Goal: Task Accomplishment & Management: Manage account settings

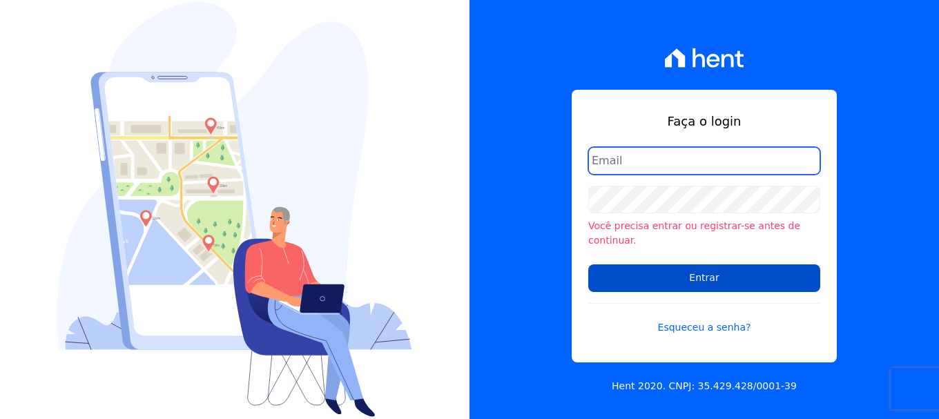
type input "vyviane.martinsgruporei@gmail.com"
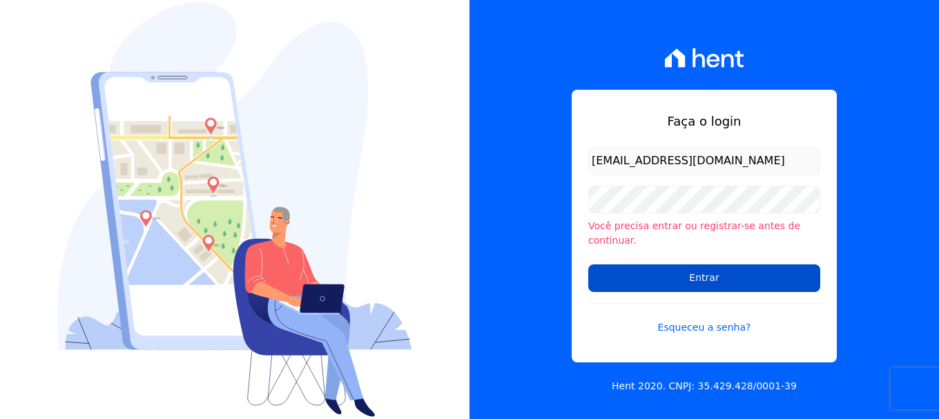
click at [663, 273] on input "Entrar" at bounding box center [704, 278] width 232 height 28
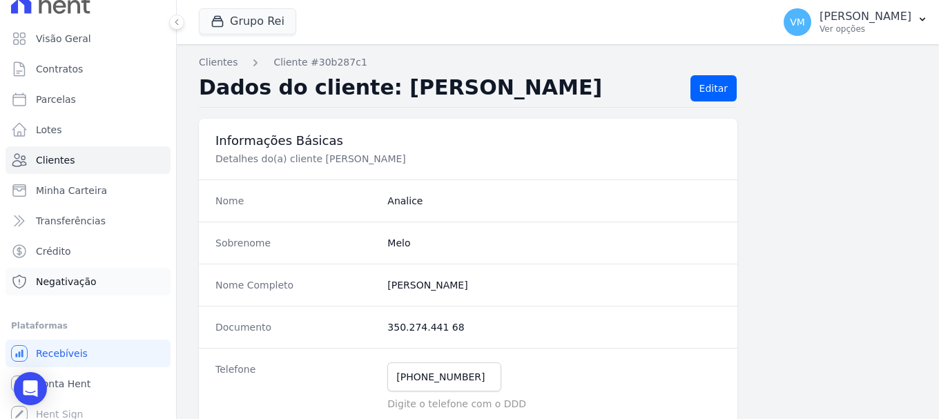
scroll to position [26, 0]
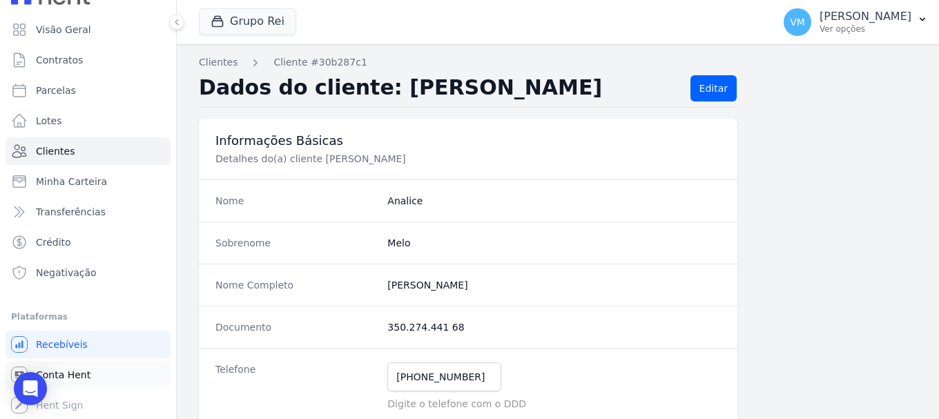
click at [58, 367] on link "Conta Hent" at bounding box center [88, 375] width 165 height 28
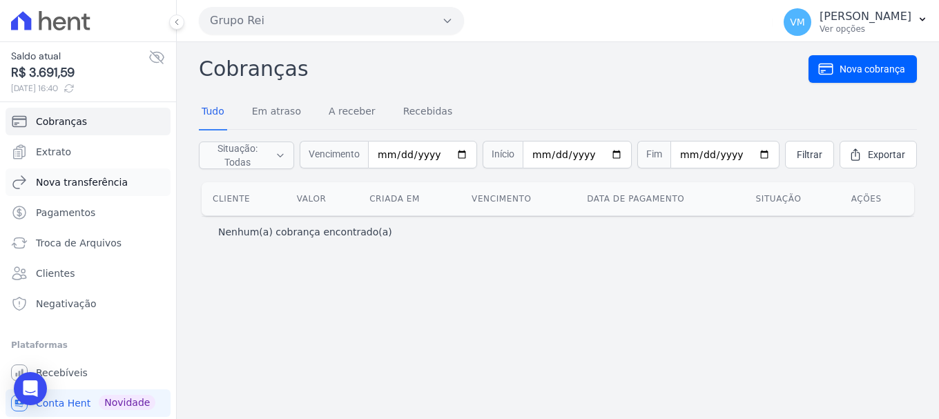
click at [63, 180] on span "Nova transferência" at bounding box center [82, 182] width 92 height 14
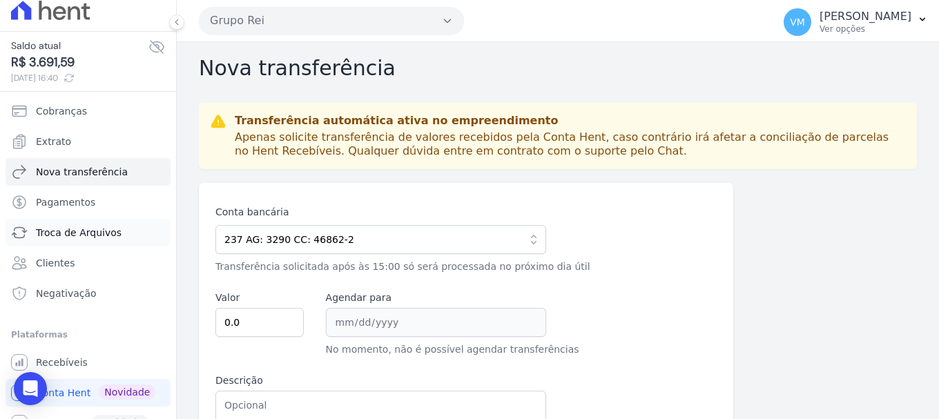
scroll to position [28, 0]
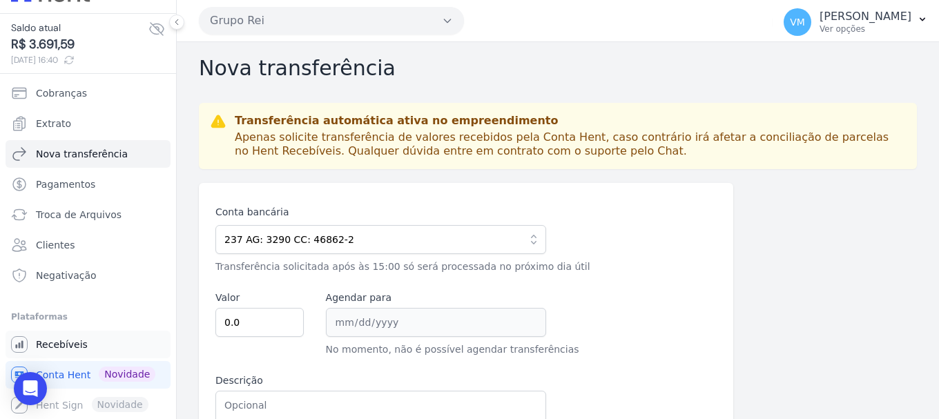
click at [58, 344] on span "Recebíveis" at bounding box center [62, 344] width 52 height 14
click at [57, 344] on span "Recebíveis" at bounding box center [62, 344] width 52 height 14
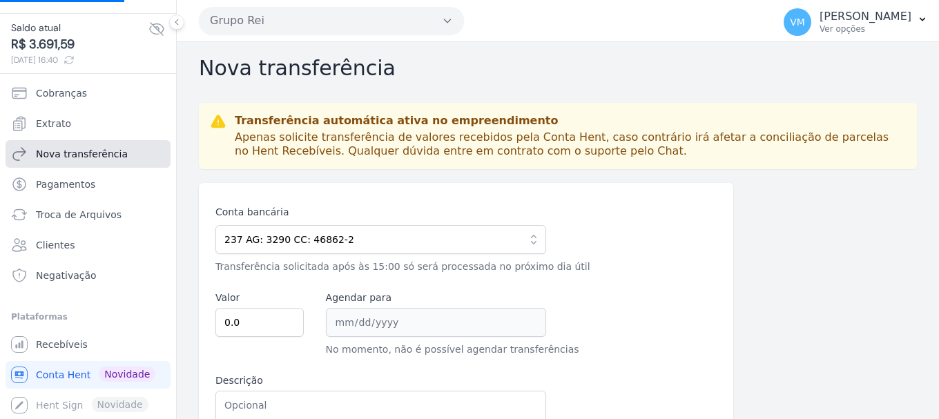
click at [70, 150] on span "Nova transferência" at bounding box center [82, 154] width 92 height 14
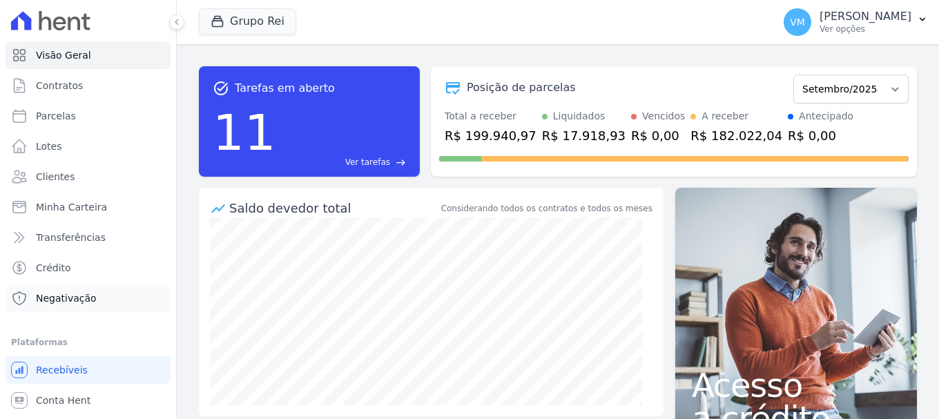
scroll to position [26, 0]
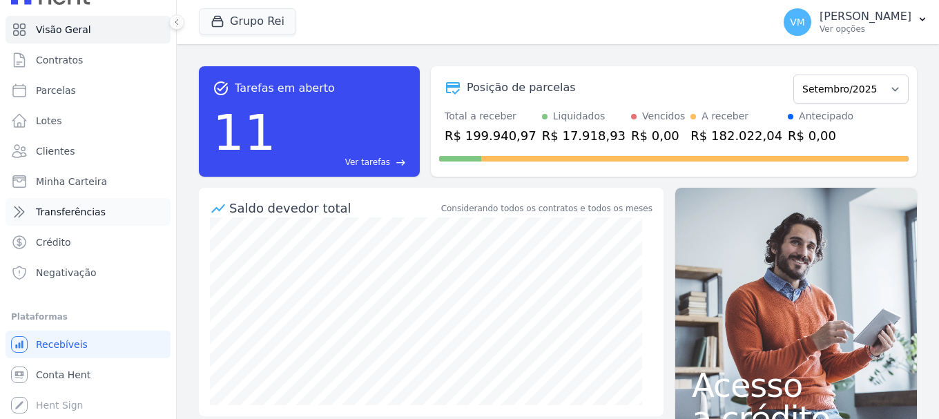
click at [72, 212] on span "Transferências" at bounding box center [71, 212] width 70 height 14
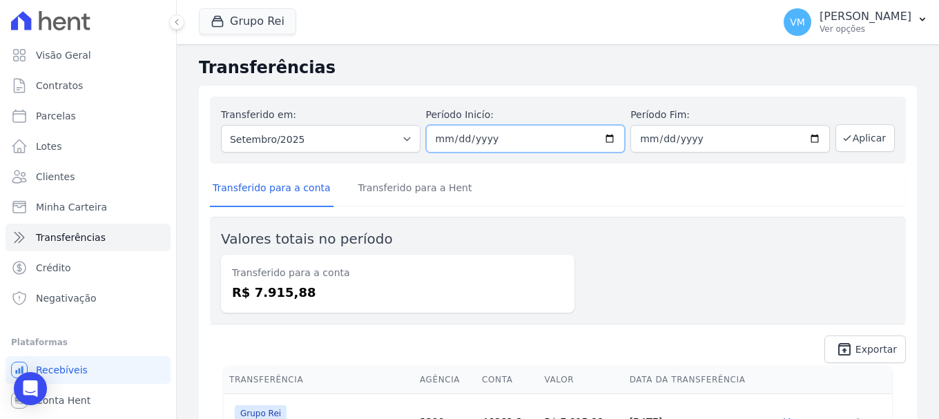
click at [605, 141] on input "[DATE]" at bounding box center [525, 139] width 199 height 28
type input "[DATE]"
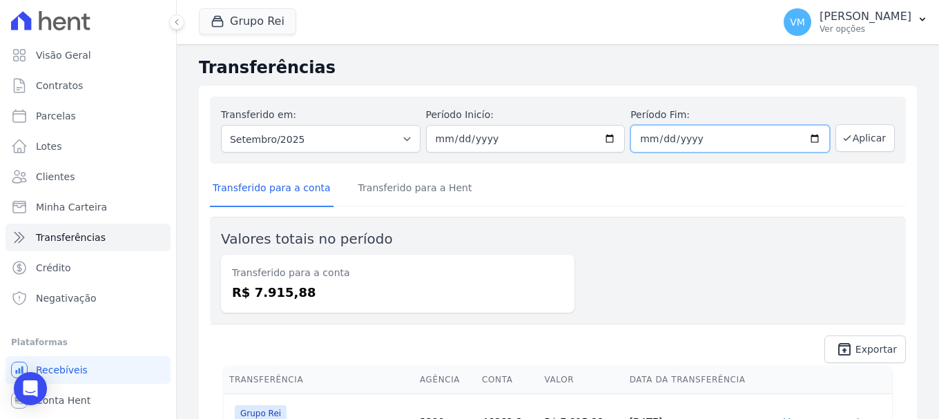
click at [803, 141] on input "[DATE]" at bounding box center [729, 139] width 199 height 28
type input "[DATE]"
click at [856, 139] on button "Aplicar" at bounding box center [864, 138] width 59 height 28
click at [392, 193] on link "Transferido para a Hent" at bounding box center [414, 189] width 119 height 36
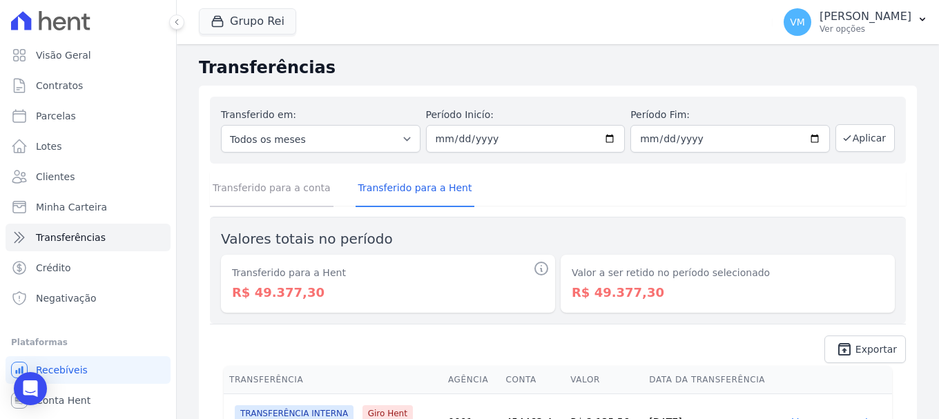
click at [286, 189] on link "Transferido para a conta" at bounding box center [272, 189] width 124 height 36
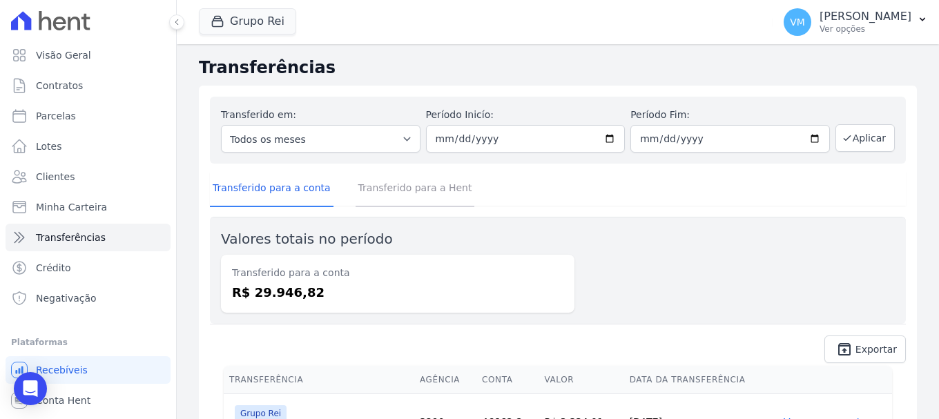
click at [375, 197] on link "Transferido para a Hent" at bounding box center [414, 189] width 119 height 36
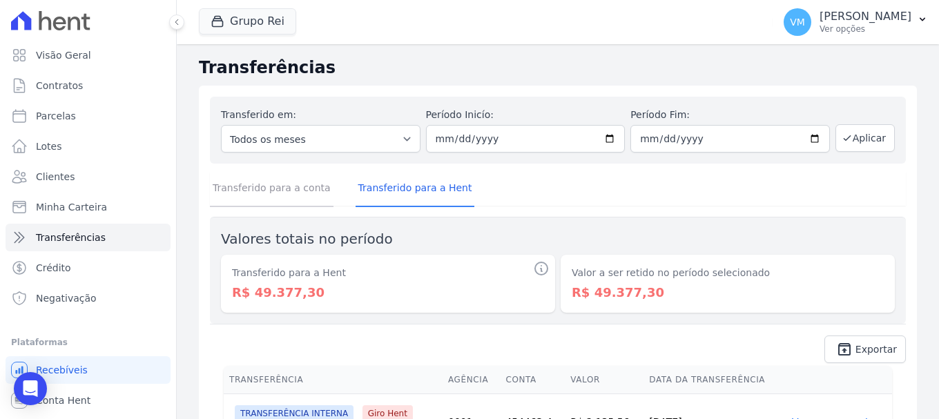
click at [264, 189] on link "Transferido para a conta" at bounding box center [272, 189] width 124 height 36
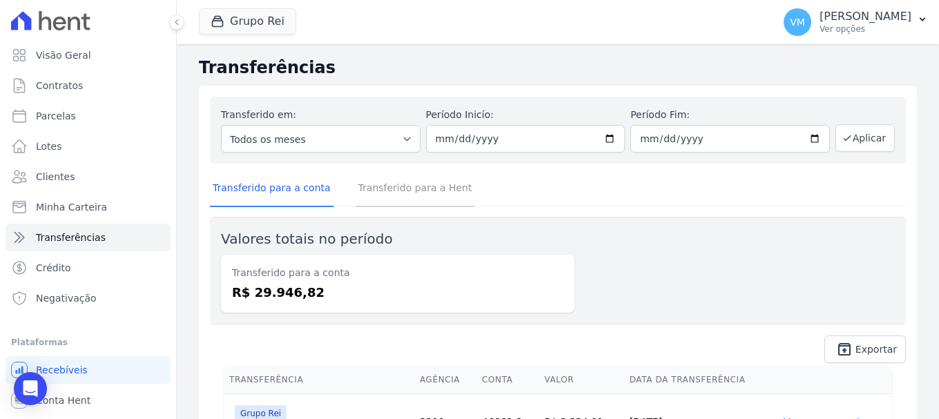
click at [368, 193] on link "Transferido para a Hent" at bounding box center [414, 189] width 119 height 36
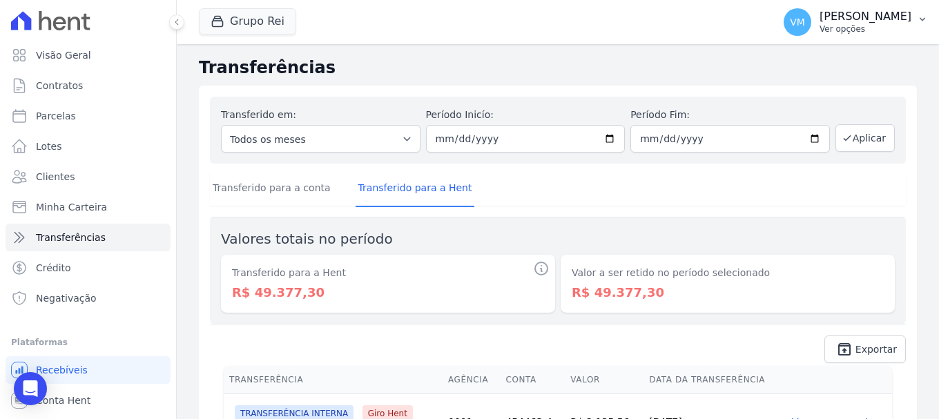
click at [919, 17] on icon "button" at bounding box center [921, 19] width 11 height 11
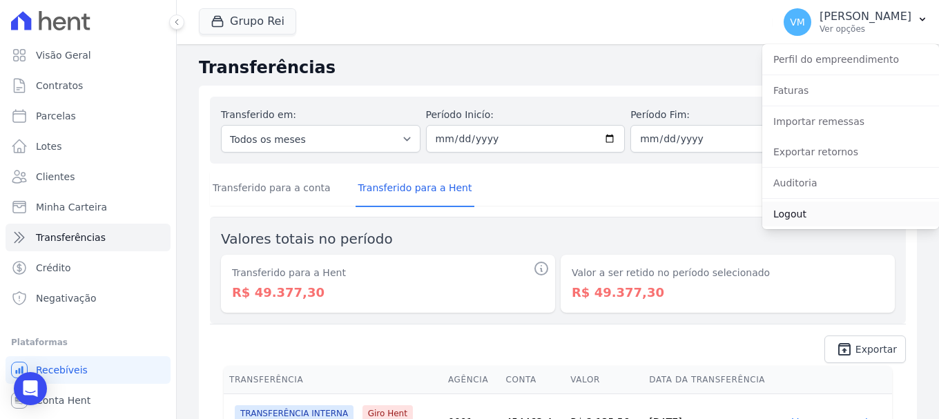
click at [787, 211] on link "Logout" at bounding box center [850, 214] width 177 height 25
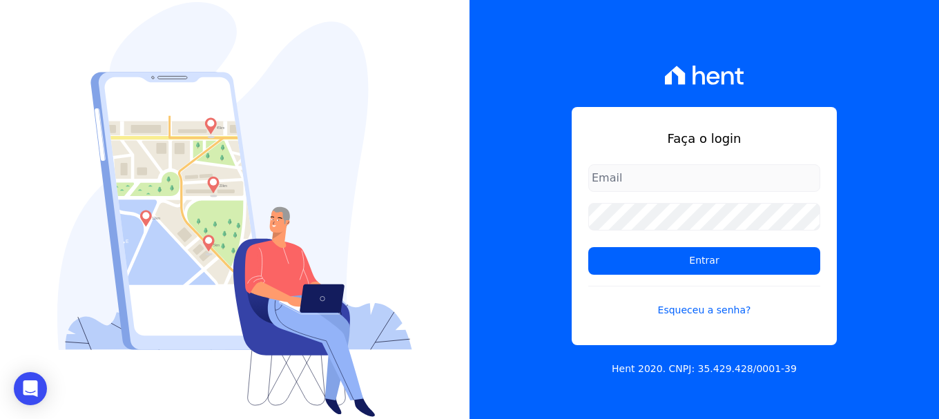
type input "vyviane.martinsgruporei@gmail.com"
